Goal: Task Accomplishment & Management: Manage account settings

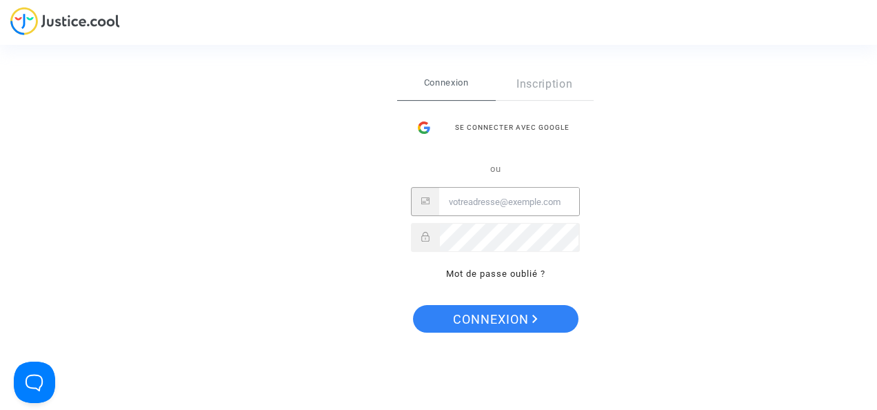
click at [492, 203] on input "Email" at bounding box center [509, 202] width 140 height 28
type input "jacquelineloustalot@orange.fr"
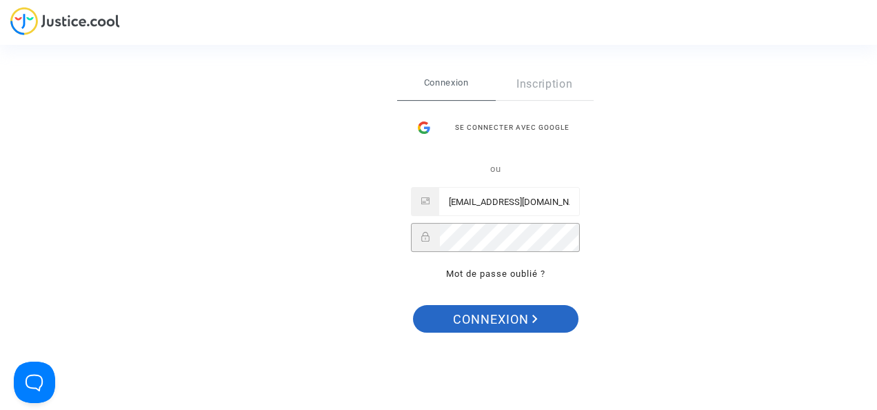
click at [509, 322] on span "Connexion" at bounding box center [495, 319] width 85 height 29
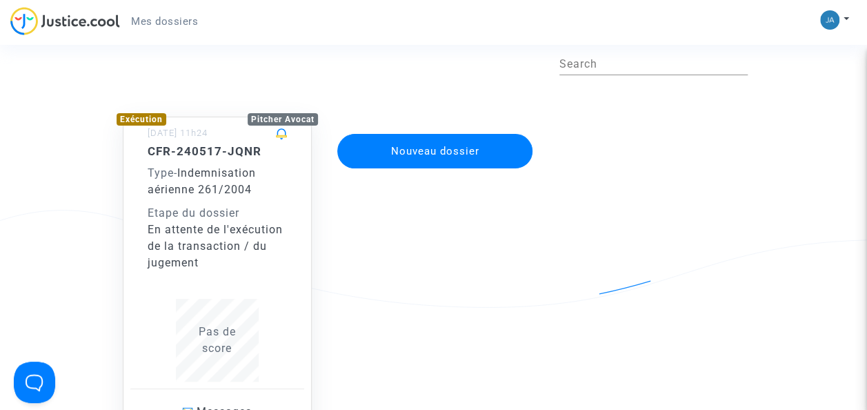
scroll to position [69, 0]
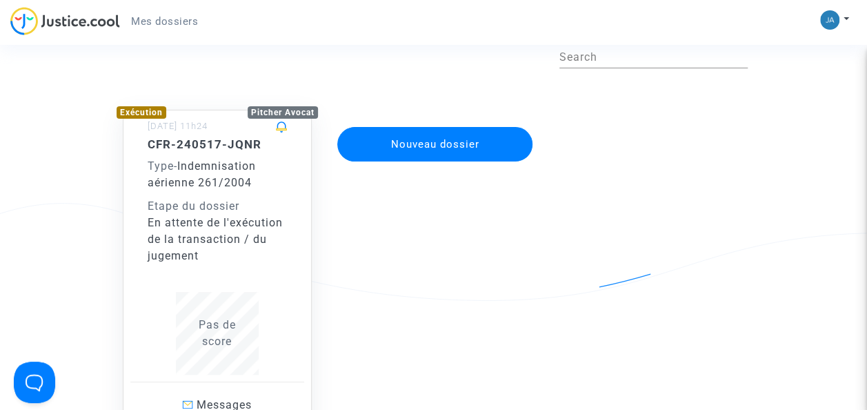
click at [235, 205] on div "Etape du dossier" at bounding box center [217, 206] width 139 height 17
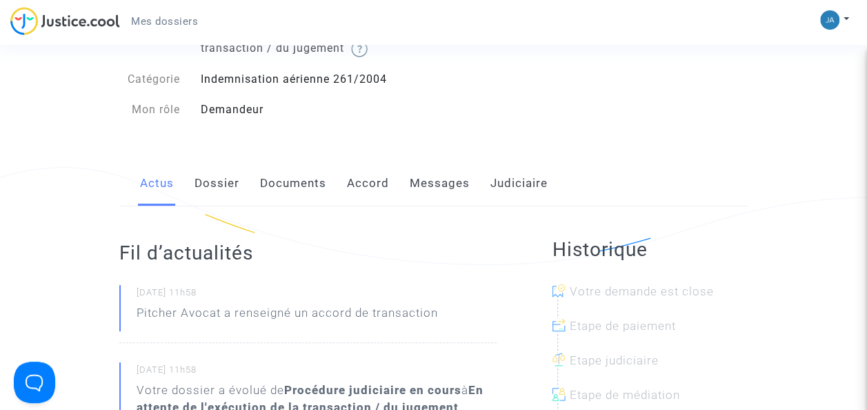
scroll to position [108, 0]
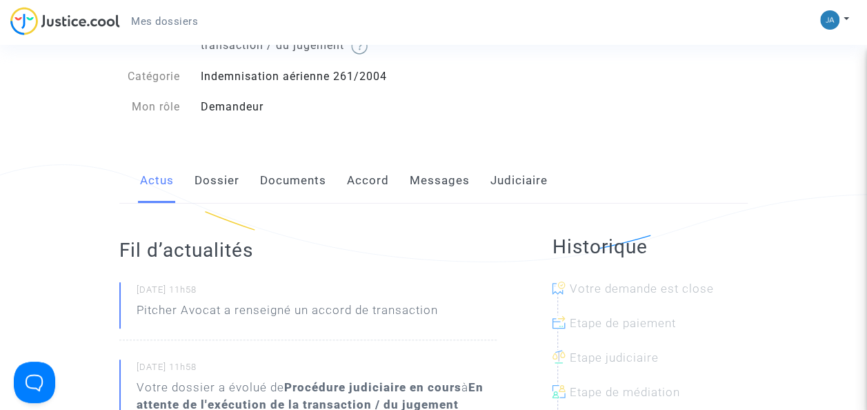
click at [372, 182] on link "Accord" at bounding box center [368, 181] width 42 height 46
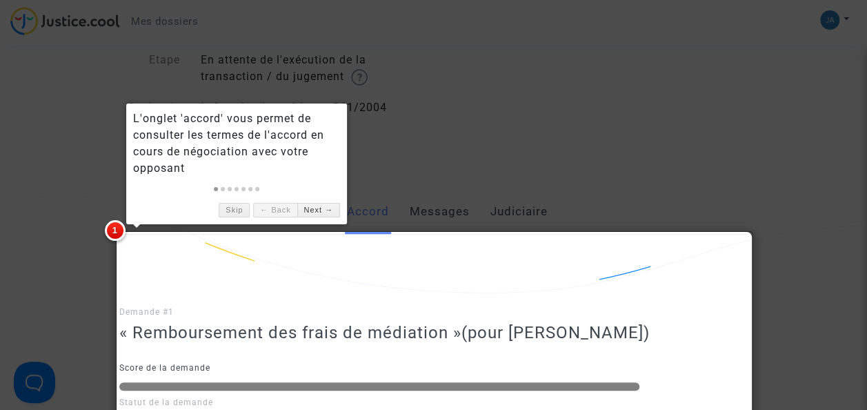
scroll to position [57, 0]
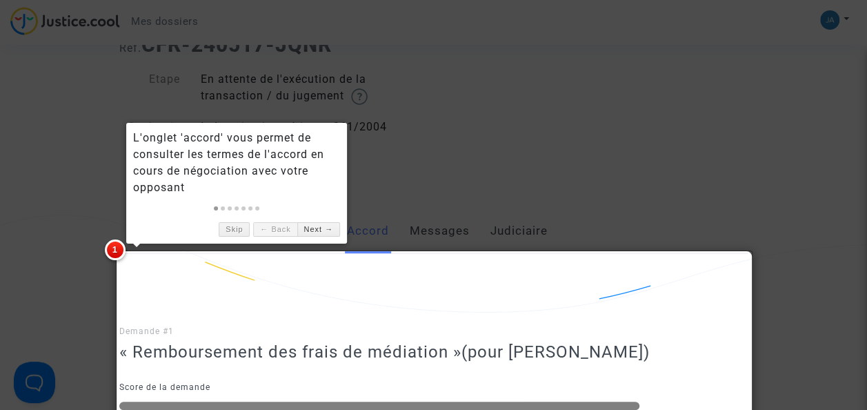
click at [543, 172] on div at bounding box center [433, 205] width 867 height 410
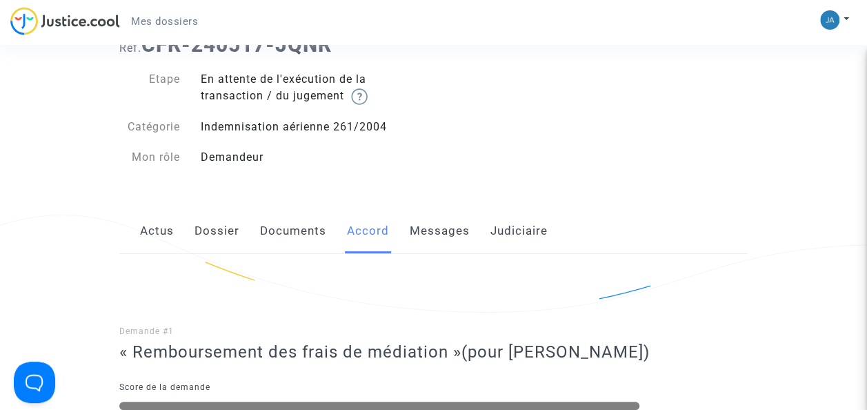
click at [289, 234] on link "Documents" at bounding box center [293, 231] width 66 height 46
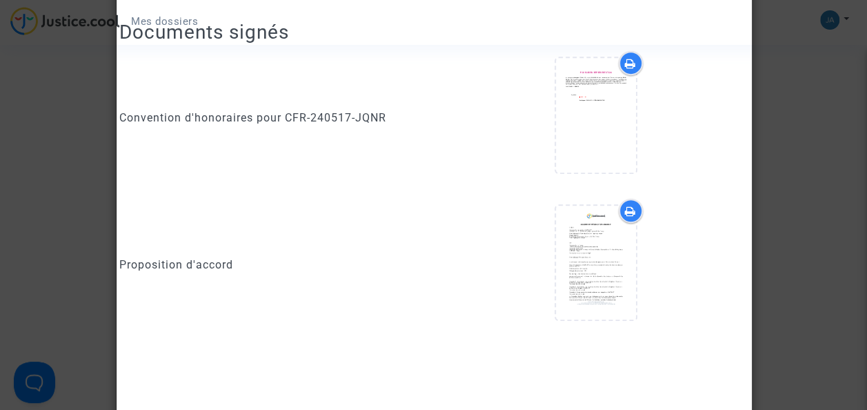
scroll to position [344, 0]
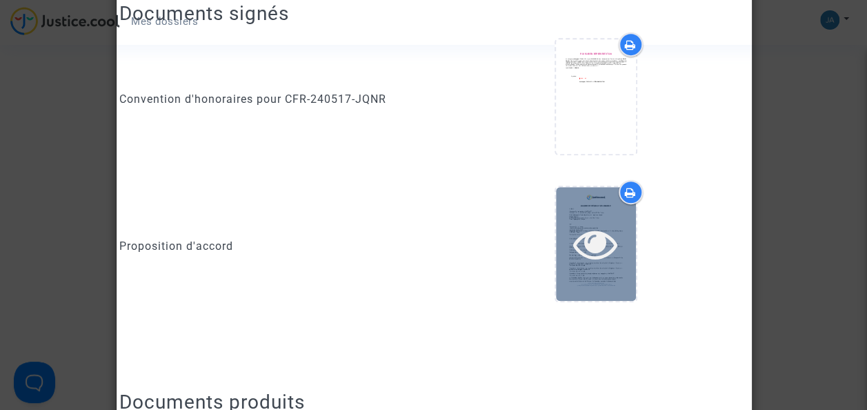
click at [586, 218] on div at bounding box center [596, 244] width 80 height 114
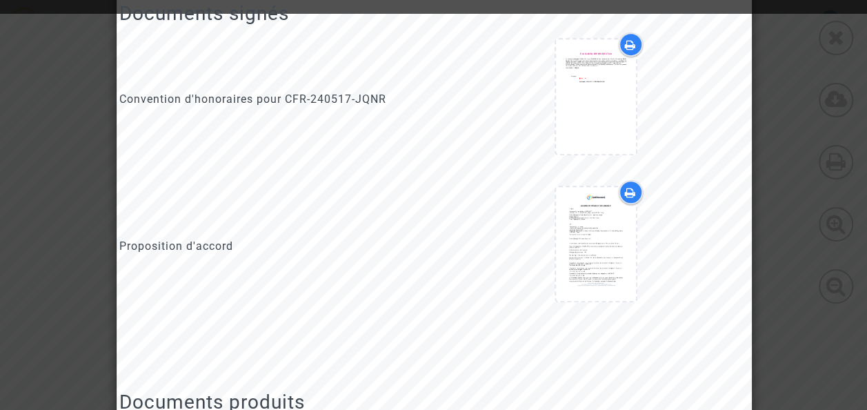
click at [712, 133] on div at bounding box center [595, 98] width 304 height 133
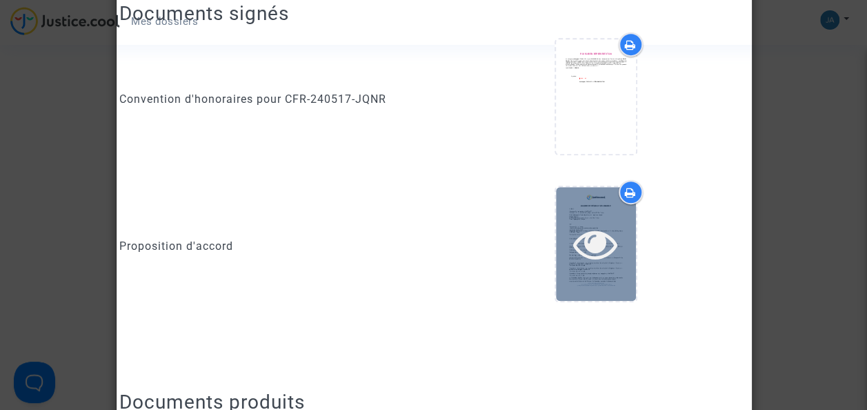
click at [587, 239] on icon at bounding box center [595, 243] width 45 height 44
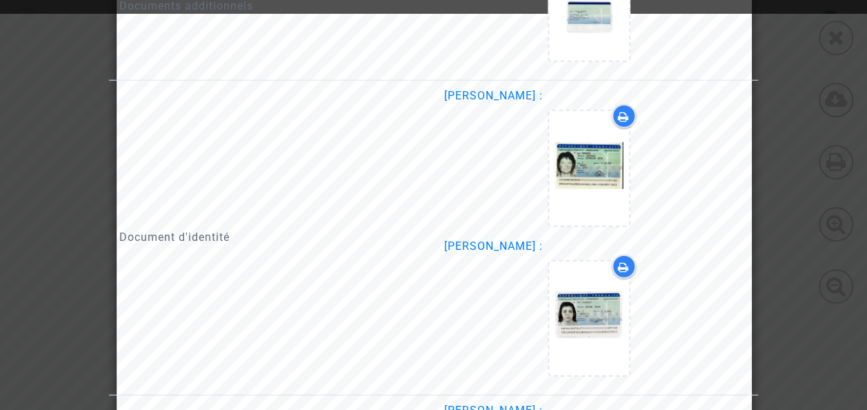
scroll to position [1730, 0]
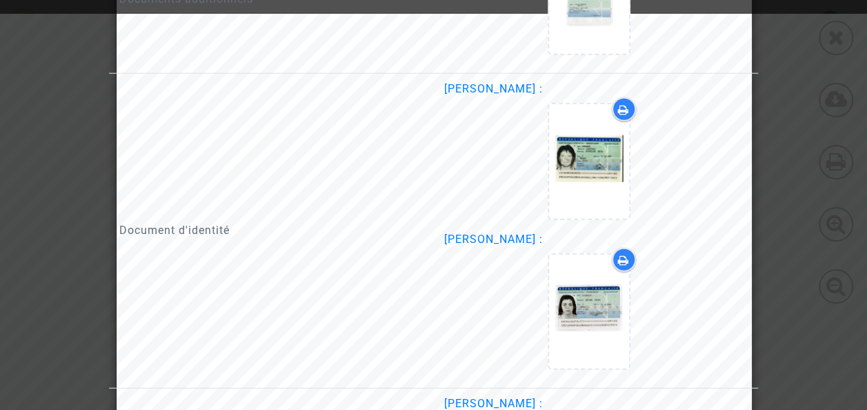
click at [432, 225] on div "Document d'identité" at bounding box center [271, 231] width 325 height 300
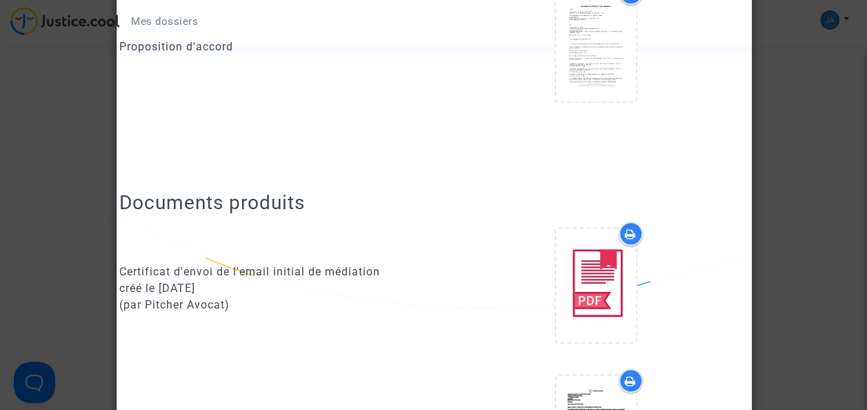
scroll to position [497, 0]
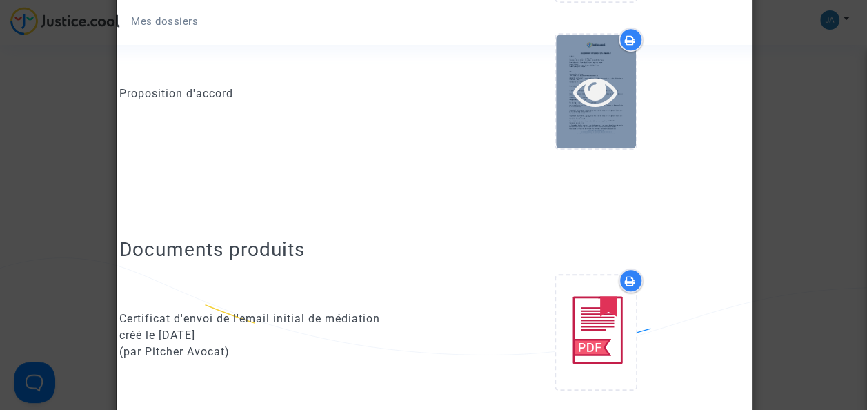
click at [606, 92] on icon at bounding box center [595, 91] width 45 height 44
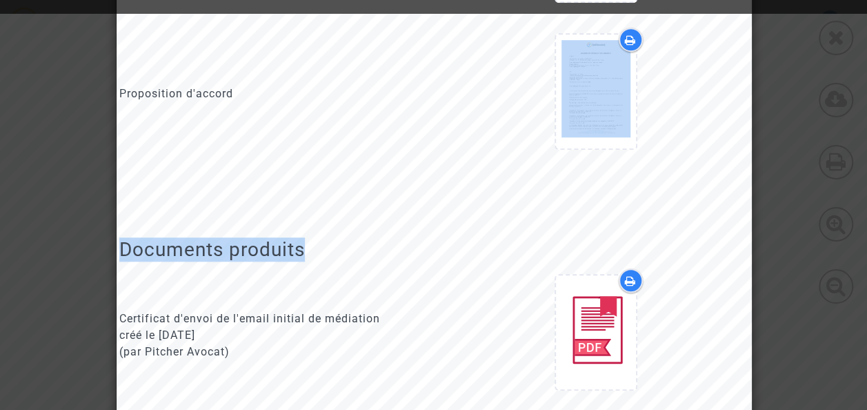
drag, startPoint x: 479, startPoint y: 109, endPoint x: 558, endPoint y: 228, distance: 142.7
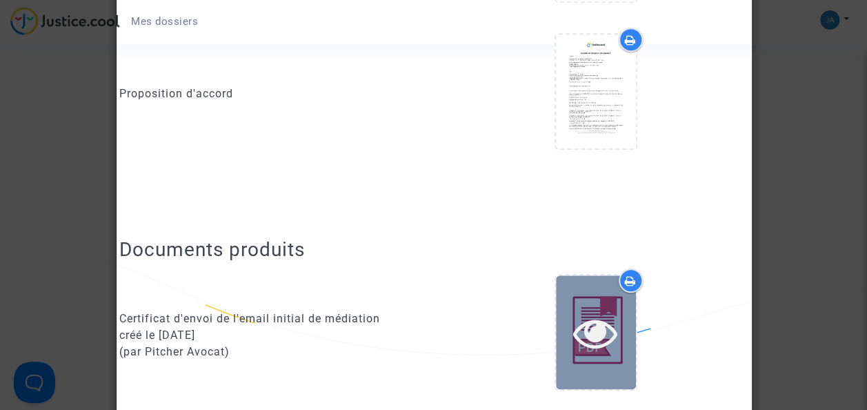
drag, startPoint x: 558, startPoint y: 228, endPoint x: 603, endPoint y: 327, distance: 109.0
click at [603, 327] on icon at bounding box center [595, 332] width 45 height 44
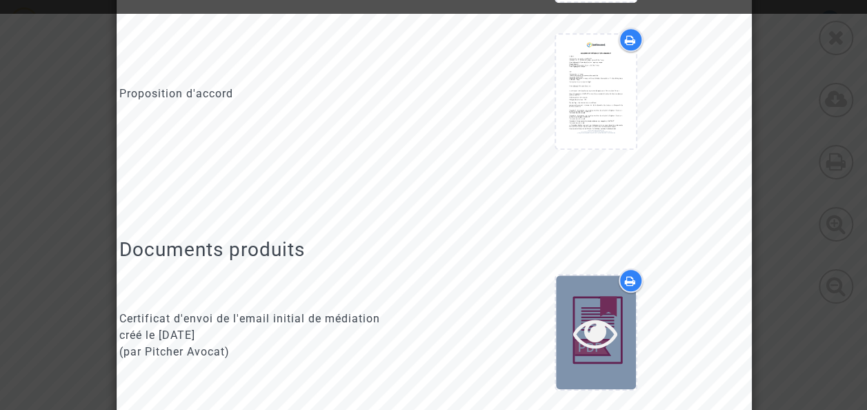
click at [587, 327] on icon at bounding box center [595, 332] width 45 height 44
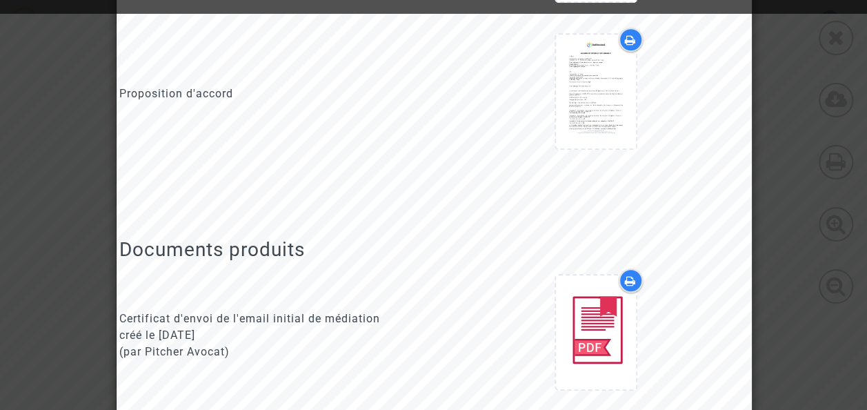
click at [721, 119] on div at bounding box center [595, 94] width 304 height 133
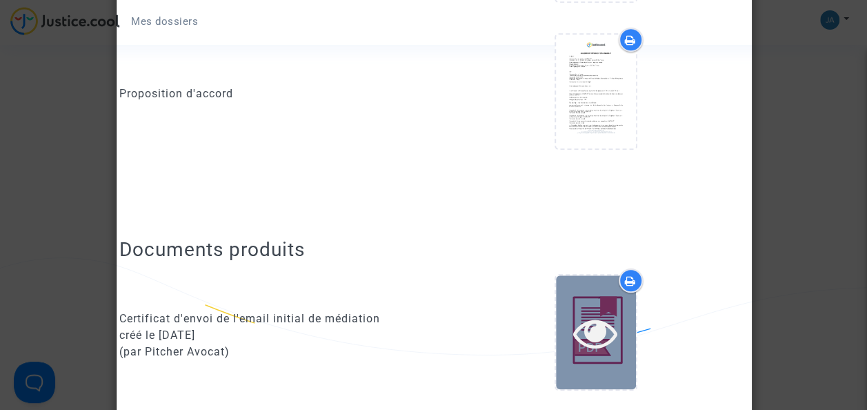
click at [608, 328] on icon at bounding box center [595, 332] width 45 height 44
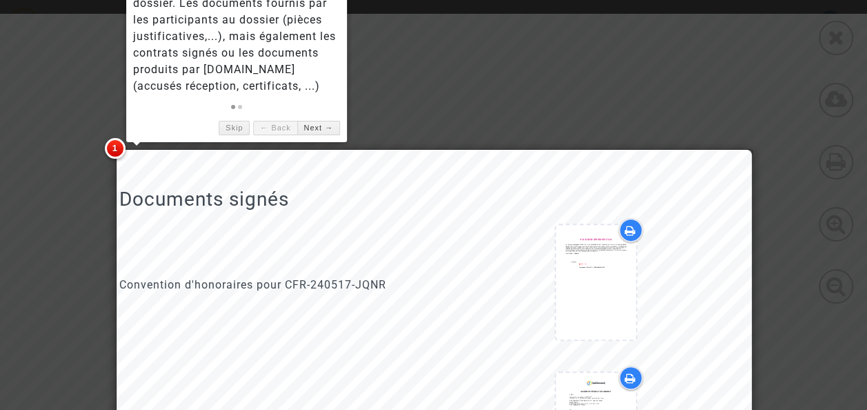
scroll to position [145, 0]
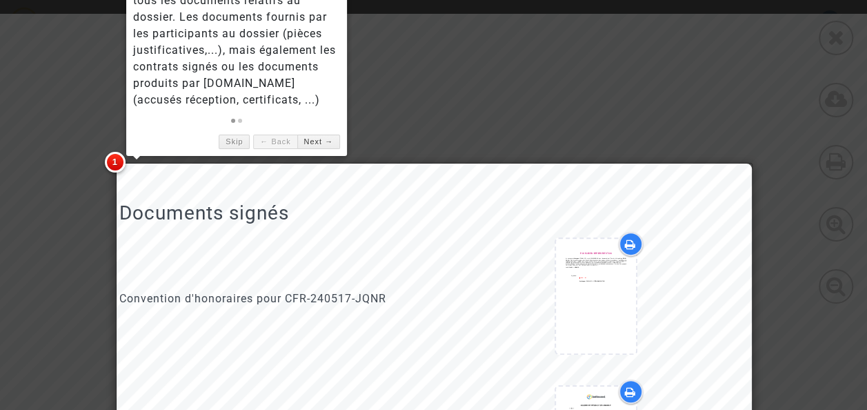
drag, startPoint x: 837, startPoint y: 65, endPoint x: 826, endPoint y: 23, distance: 42.8
click at [826, 23] on div at bounding box center [433, 205] width 867 height 410
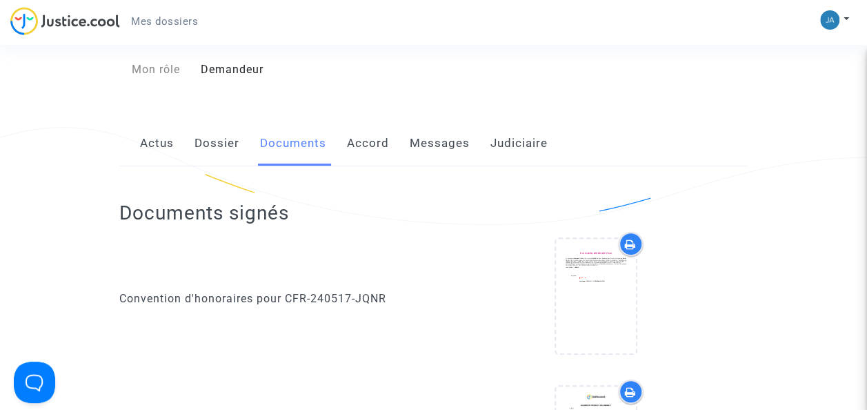
click at [218, 143] on link "Dossier" at bounding box center [216, 144] width 45 height 46
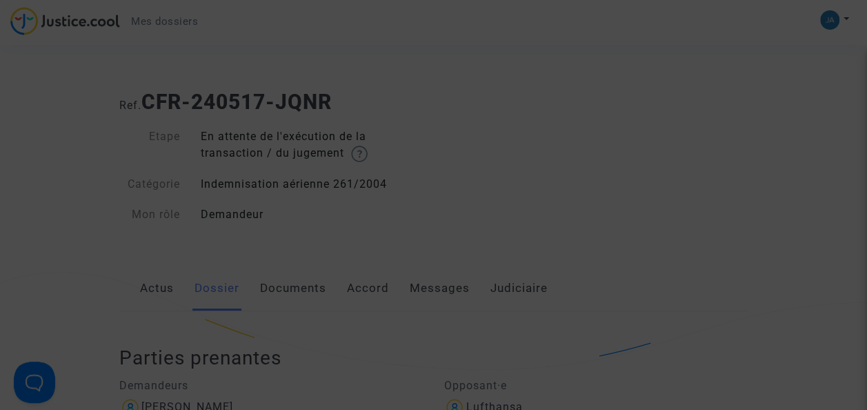
click at [735, 136] on div at bounding box center [433, 205] width 867 height 410
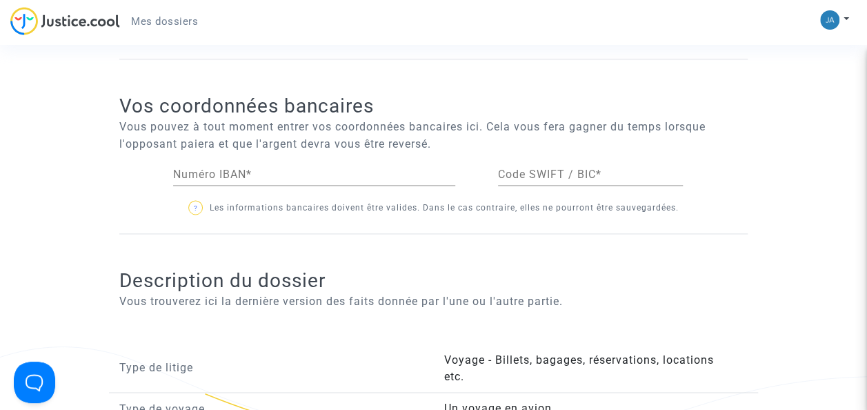
scroll to position [888, 0]
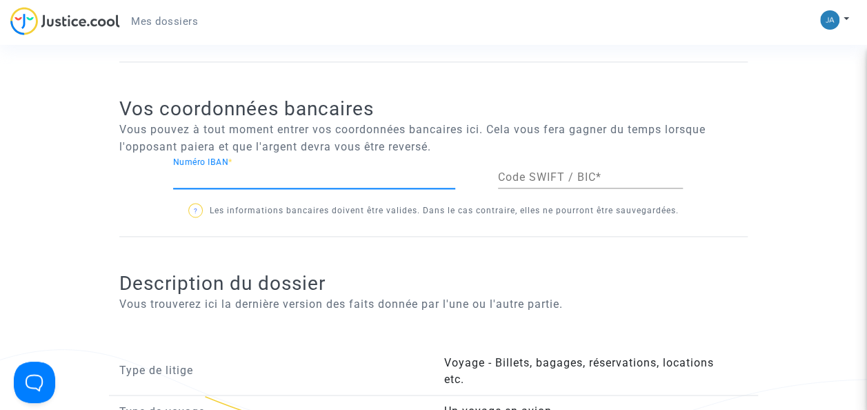
click at [392, 177] on input "Numéro IBAN *" at bounding box center [314, 177] width 282 height 12
type input "[FINANCIAL_ID]"
click at [537, 172] on input "Code SWIFT / BIC *" at bounding box center [590, 177] width 185 height 12
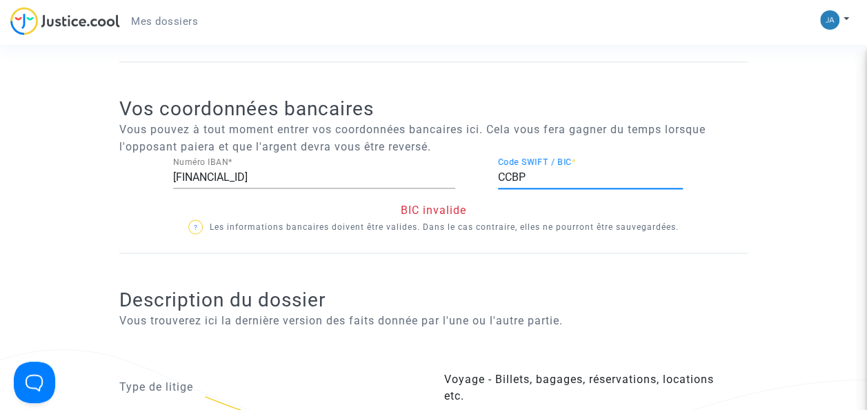
click at [534, 172] on input "CCBP" at bounding box center [590, 177] width 185 height 12
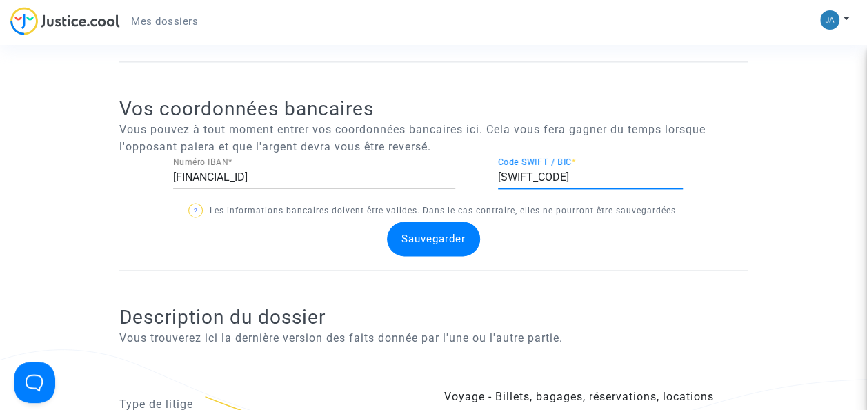
type input "[SWIFT_CODE]"
click at [462, 241] on span "Sauvegarder" at bounding box center [433, 238] width 64 height 12
click at [440, 237] on span "Sauvegarder" at bounding box center [433, 238] width 64 height 12
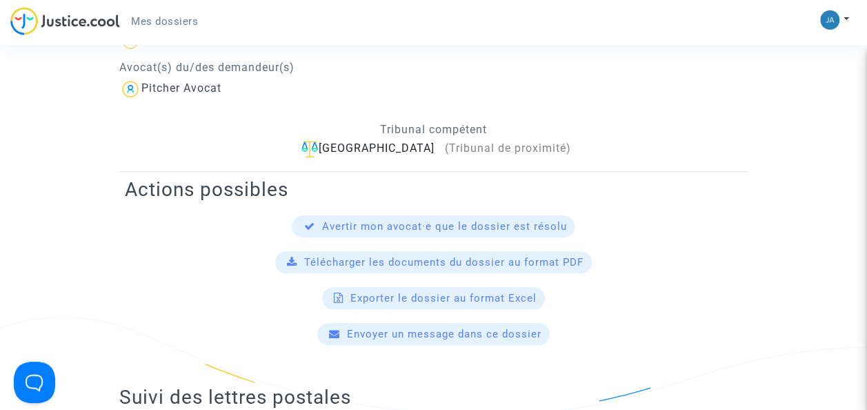
scroll to position [0, 0]
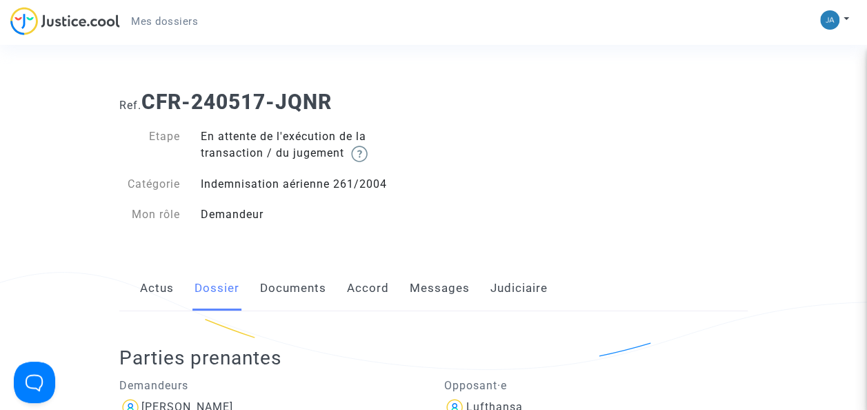
click at [520, 292] on link "Judiciaire" at bounding box center [518, 289] width 57 height 46
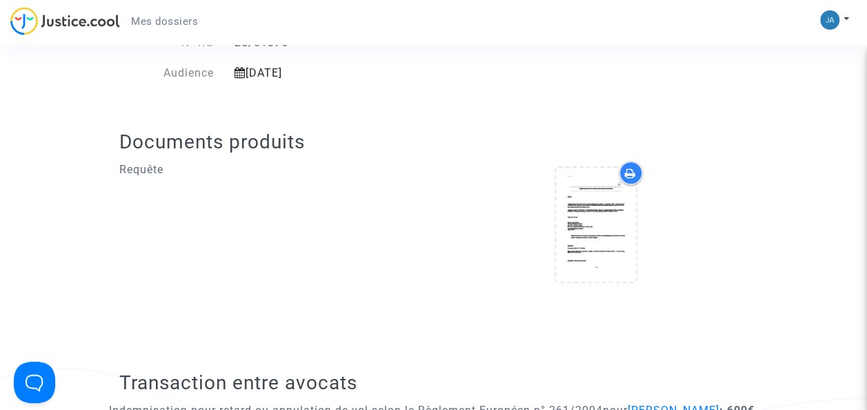
scroll to position [395, 0]
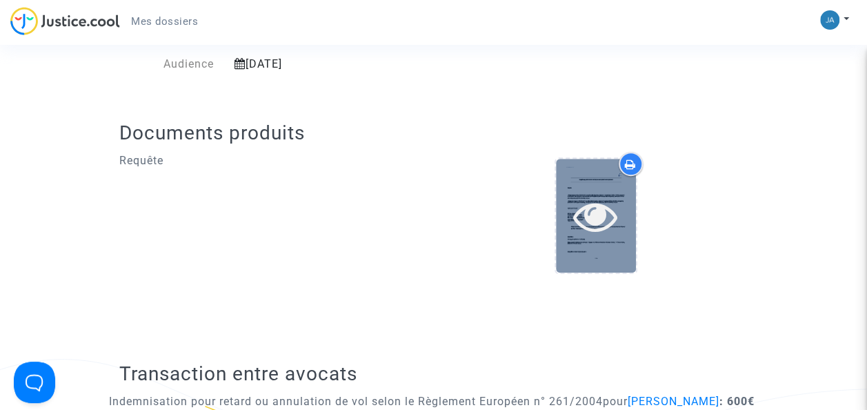
click at [615, 232] on icon at bounding box center [595, 216] width 45 height 44
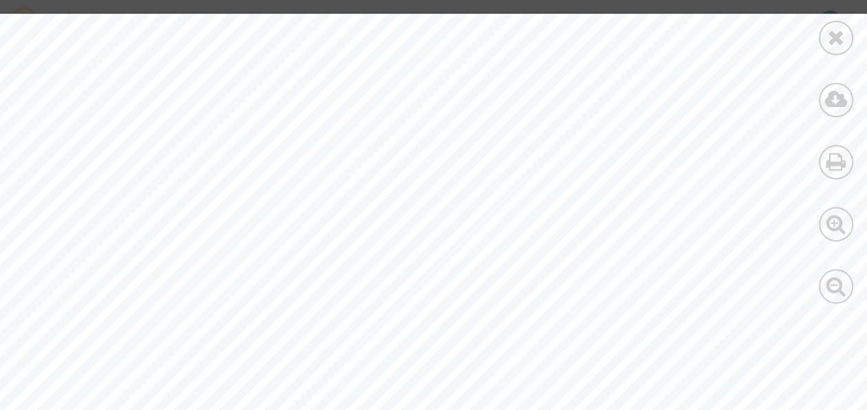
scroll to position [223, 0]
